Goal: Communication & Community: Ask a question

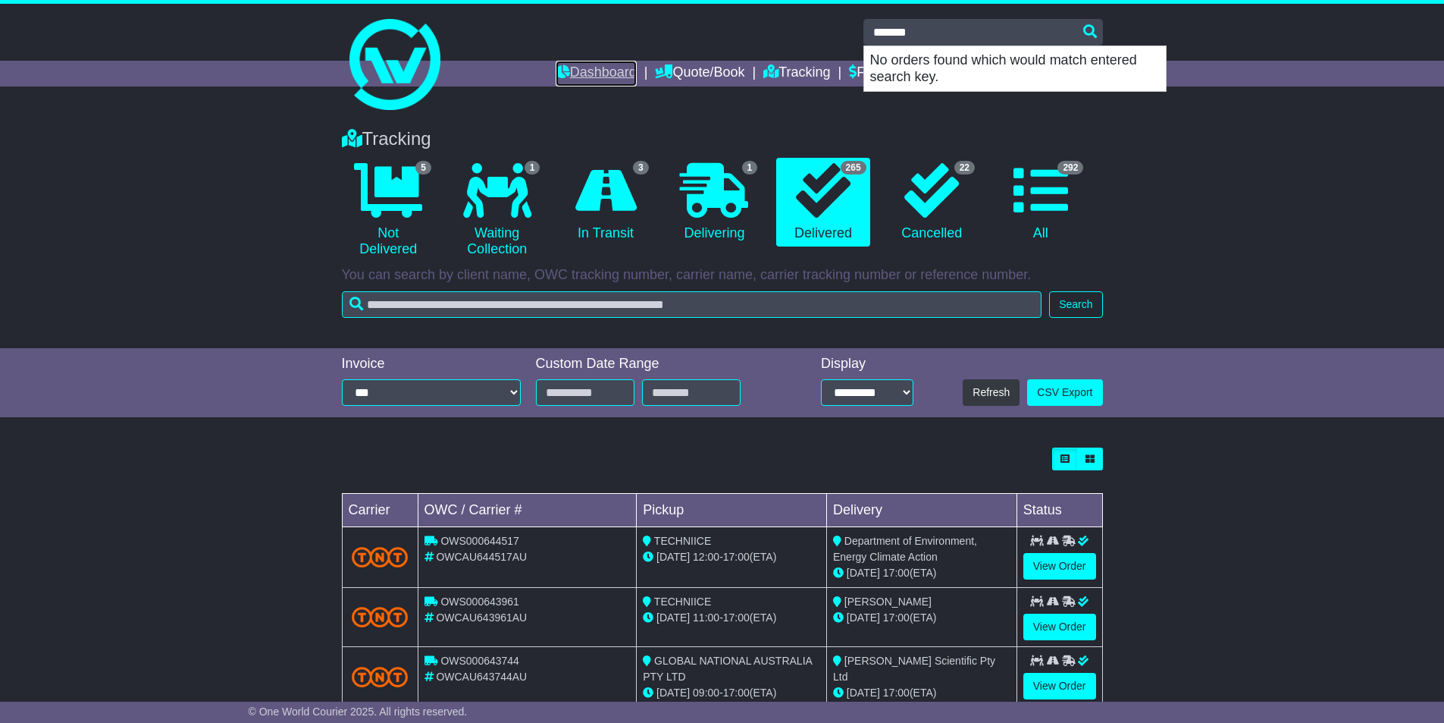
click at [576, 67] on link "Dashboard" at bounding box center [596, 74] width 81 height 26
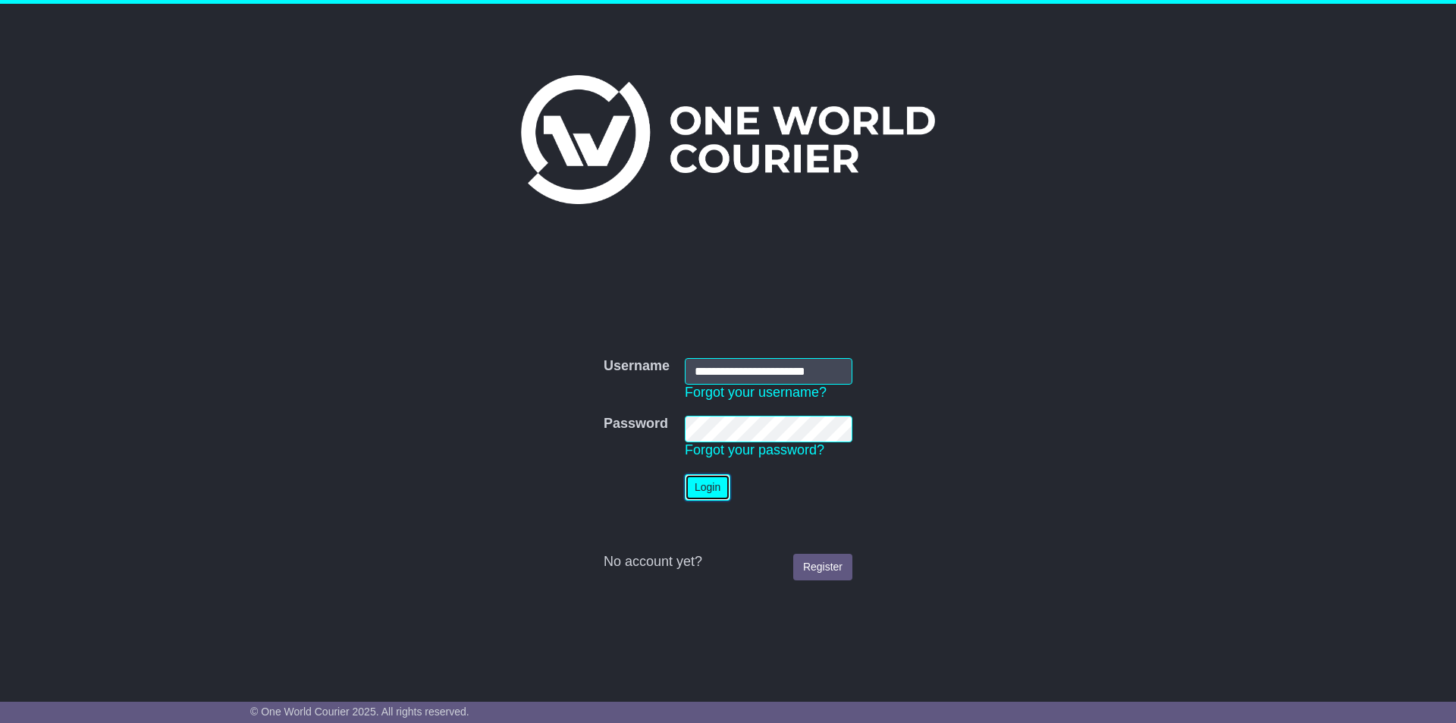
click at [721, 488] on button "Login" at bounding box center [707, 487] width 45 height 27
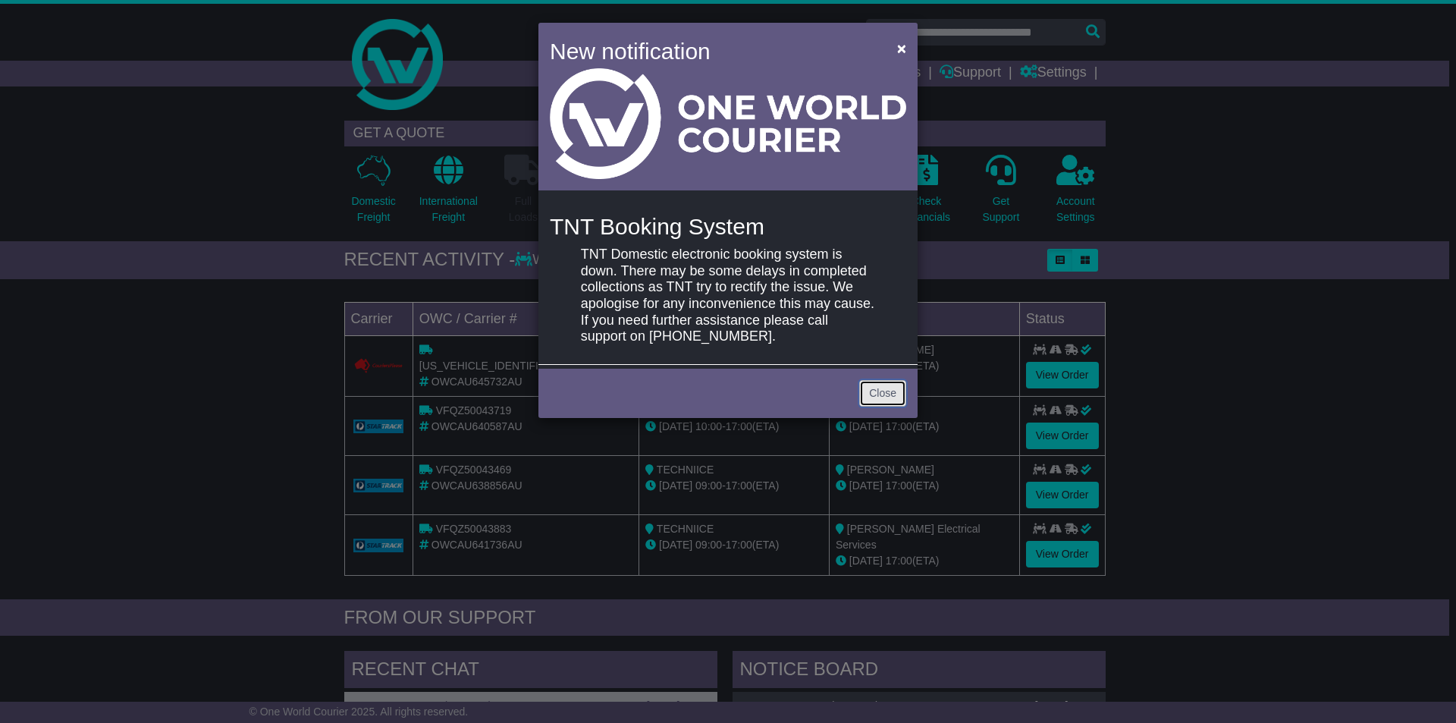
click at [878, 392] on link "Close" at bounding box center [882, 393] width 47 height 27
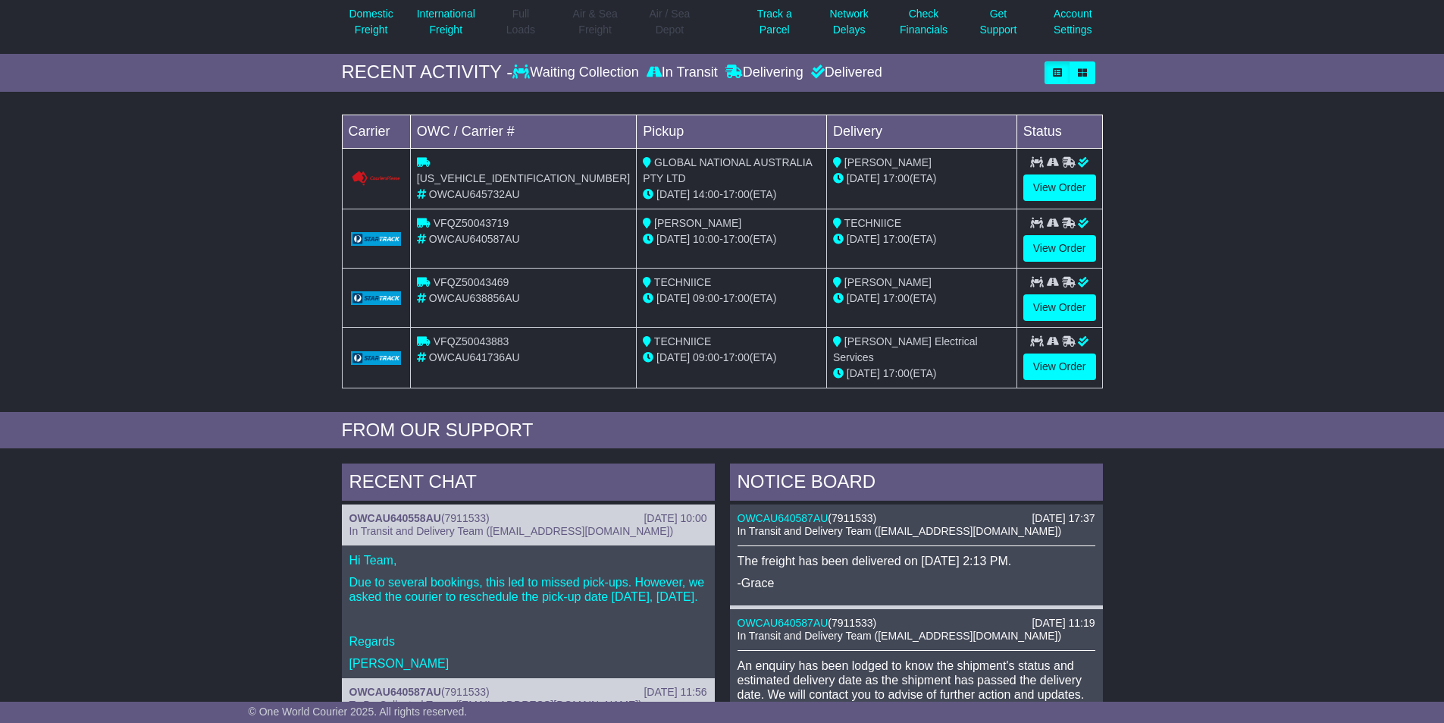
scroll to position [152, 0]
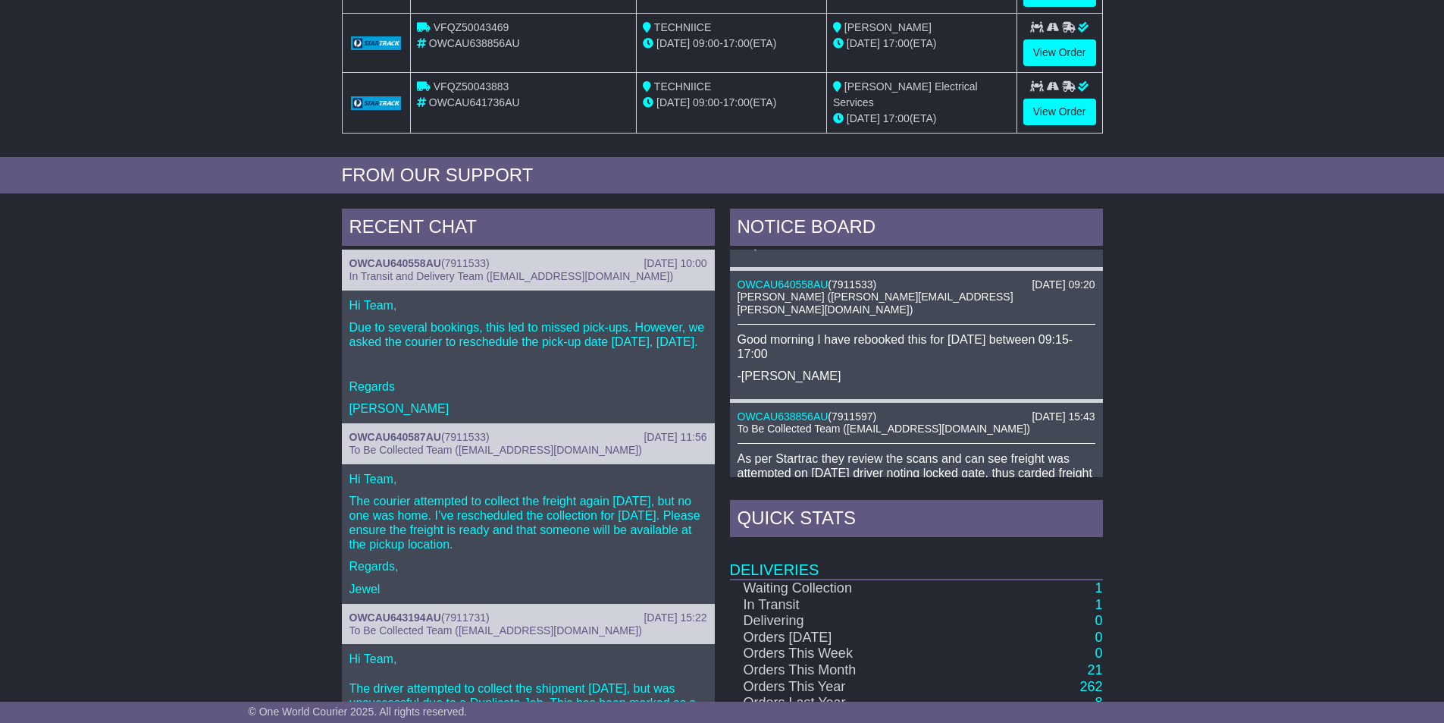
scroll to position [604, 0]
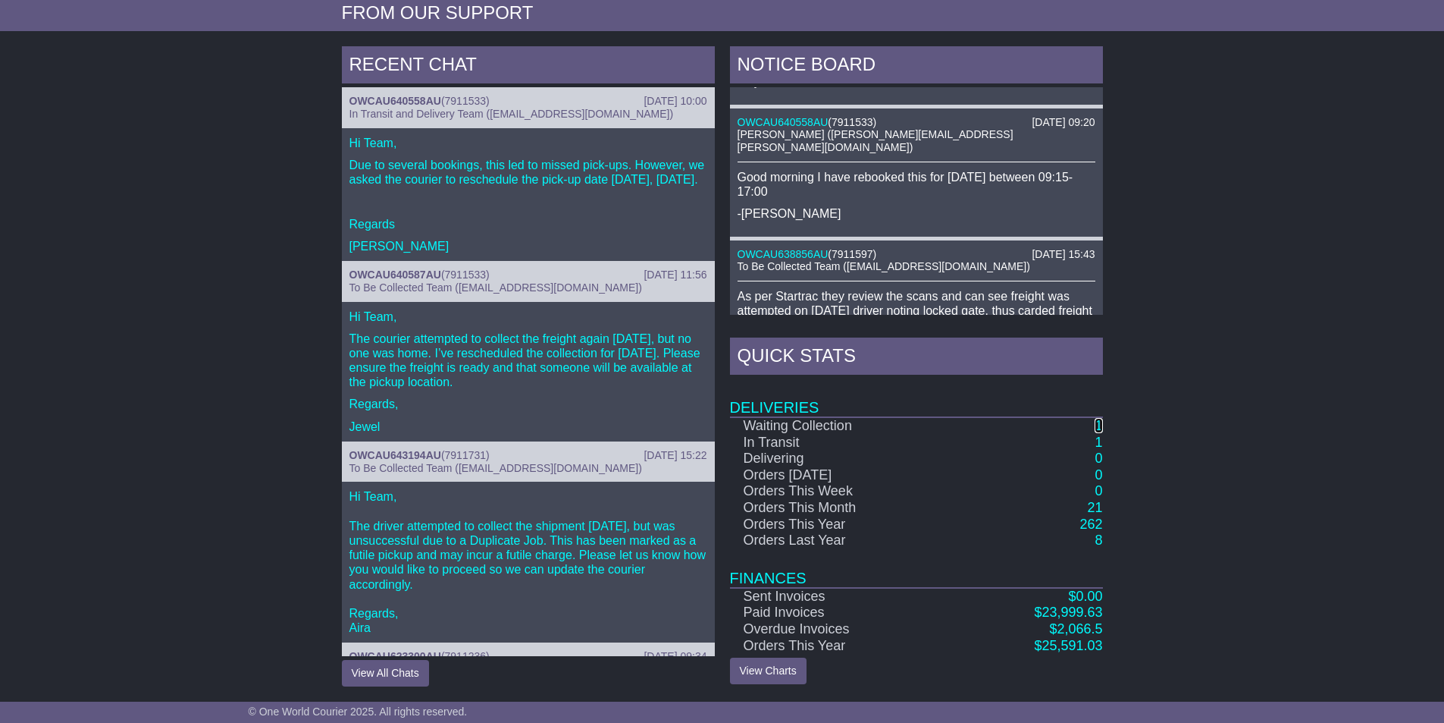
click at [1102, 422] on link "1" at bounding box center [1099, 425] width 8 height 15
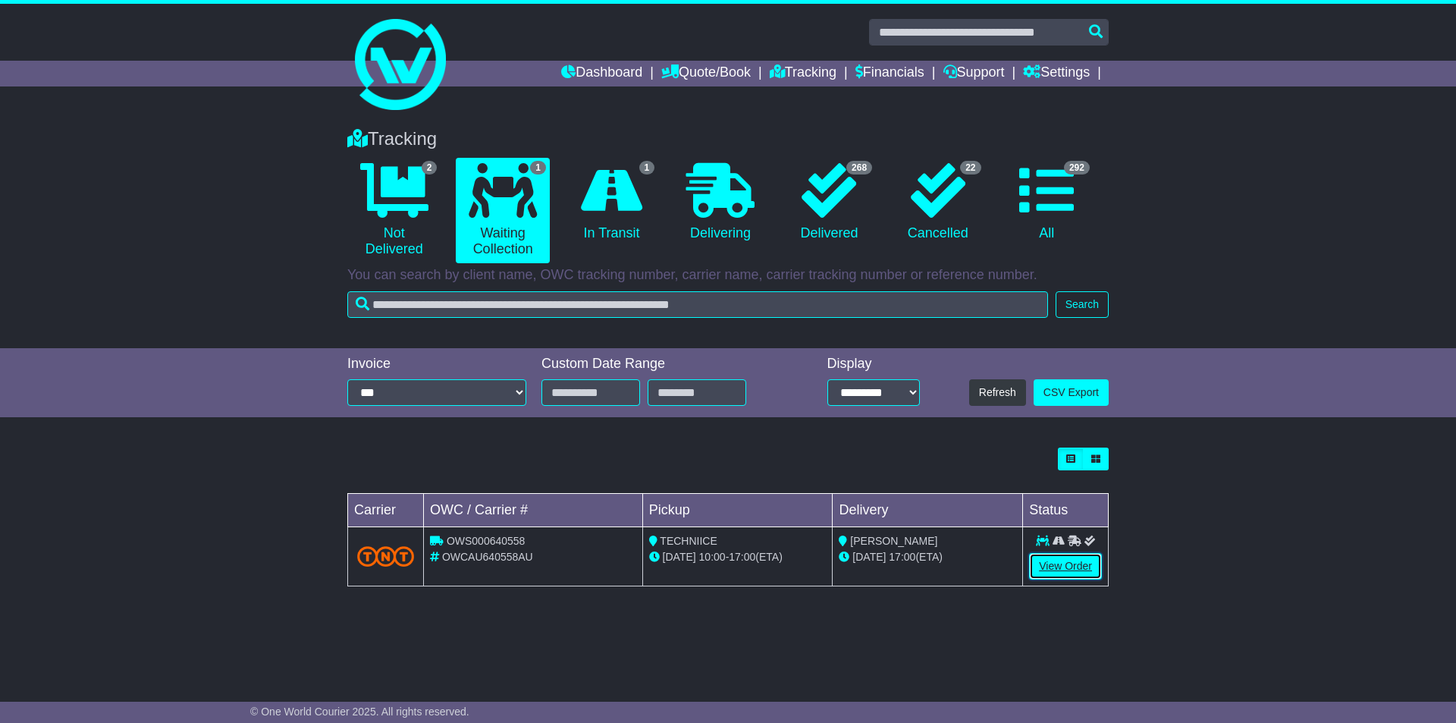
click at [1069, 567] on link "View Order" at bounding box center [1065, 566] width 73 height 27
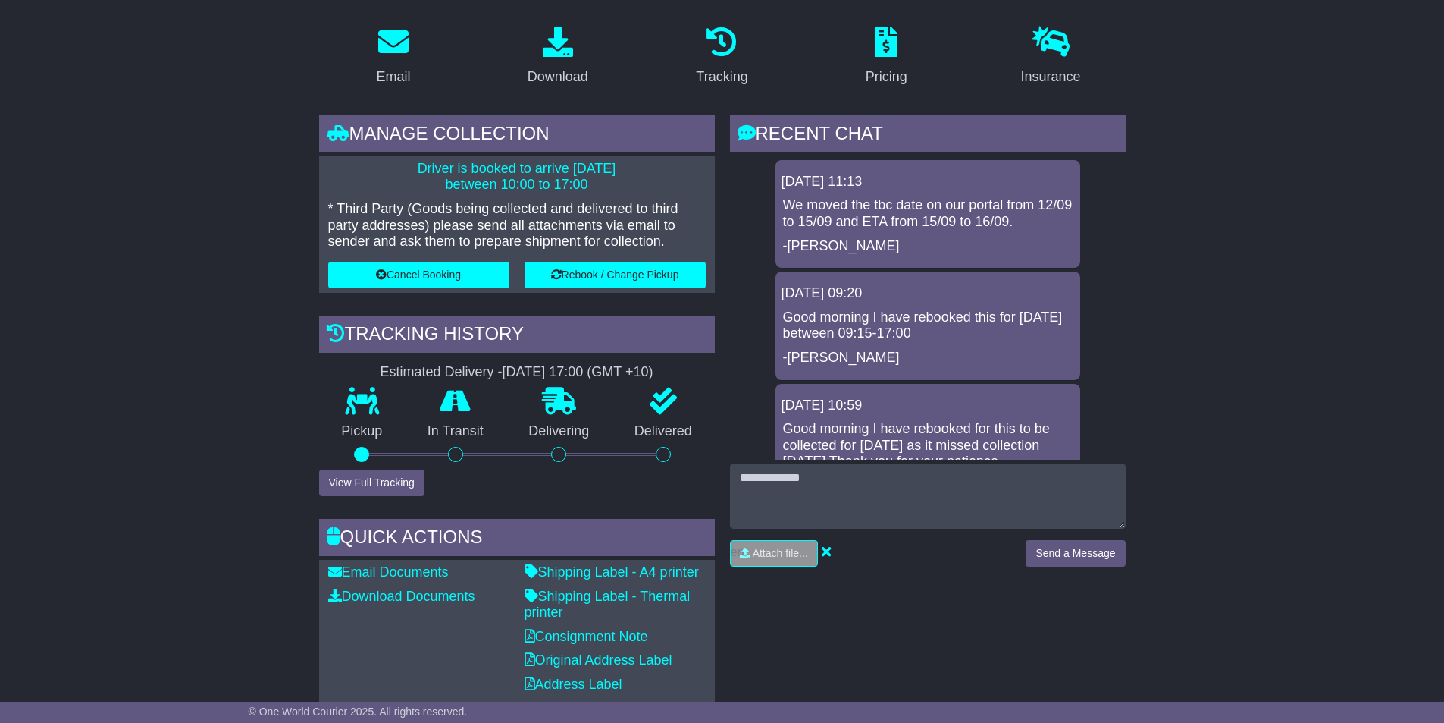
scroll to position [303, 0]
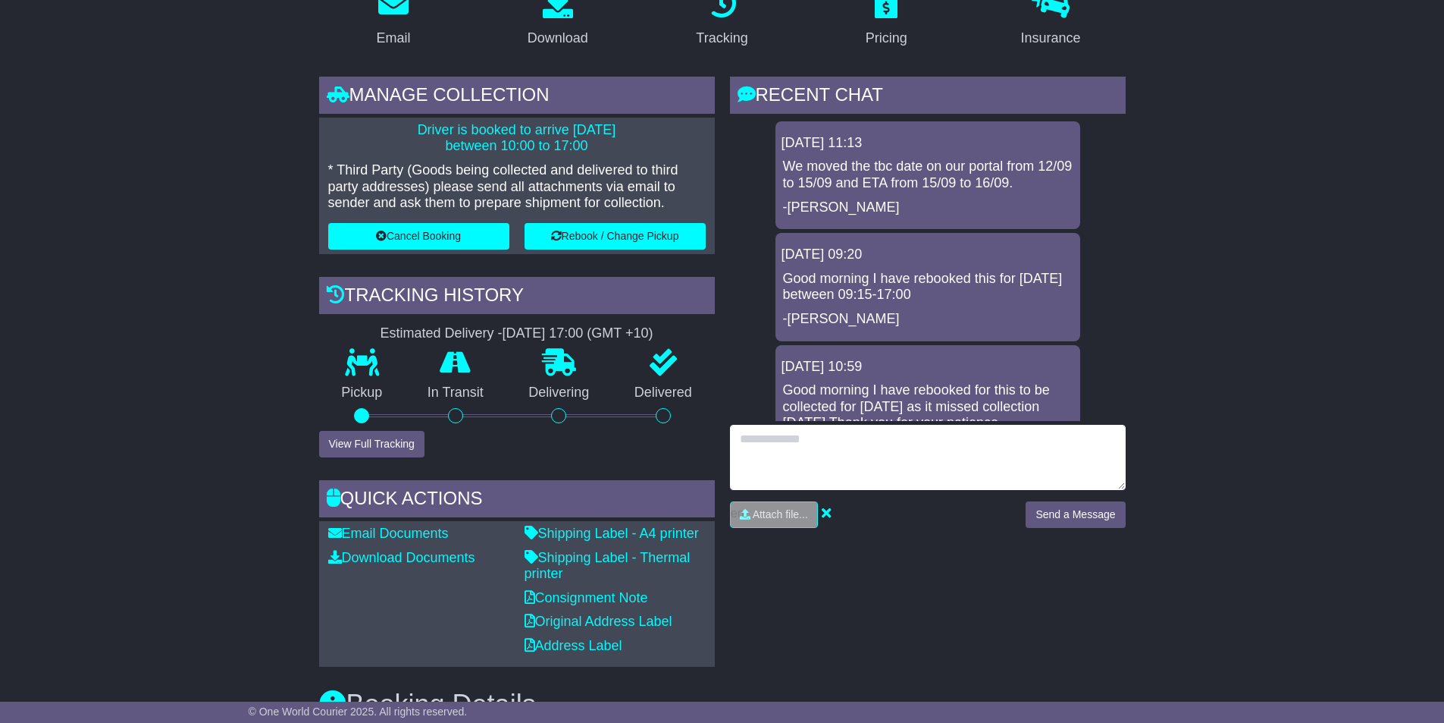
click at [895, 450] on textarea at bounding box center [928, 457] width 396 height 65
type textarea "*"
type textarea "**********"
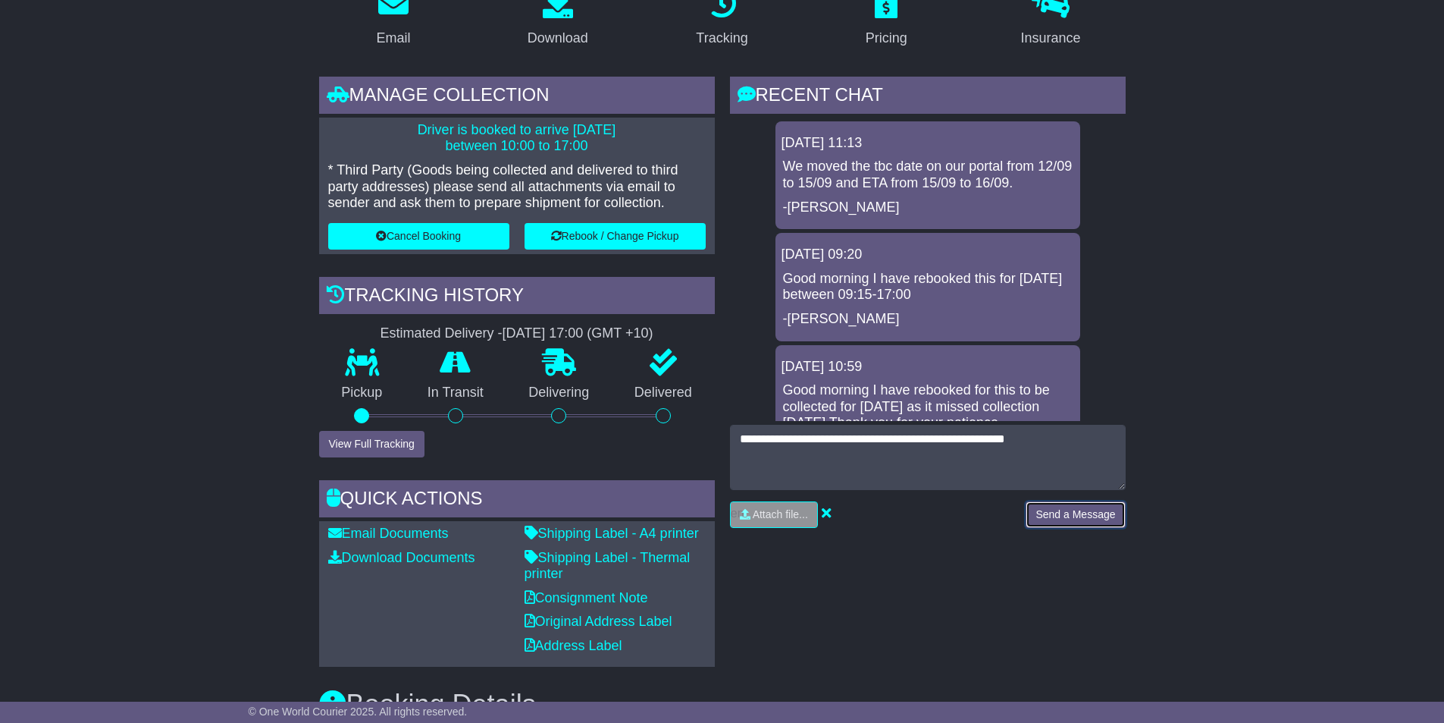
click at [1045, 501] on button "Send a Message" at bounding box center [1075, 514] width 99 height 27
